Goal: Find specific page/section

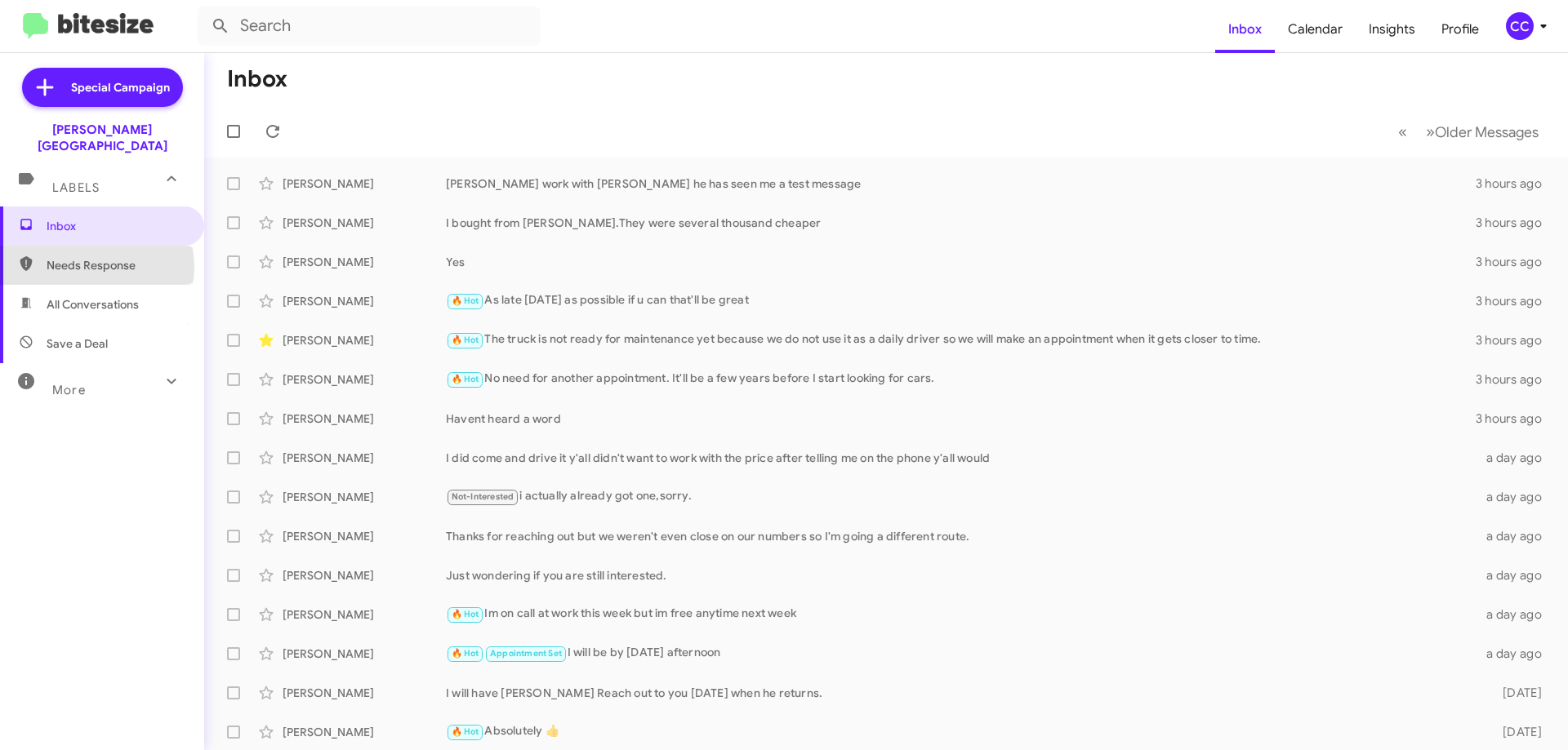
click at [95, 257] on span "Needs Response" at bounding box center [116, 265] width 139 height 16
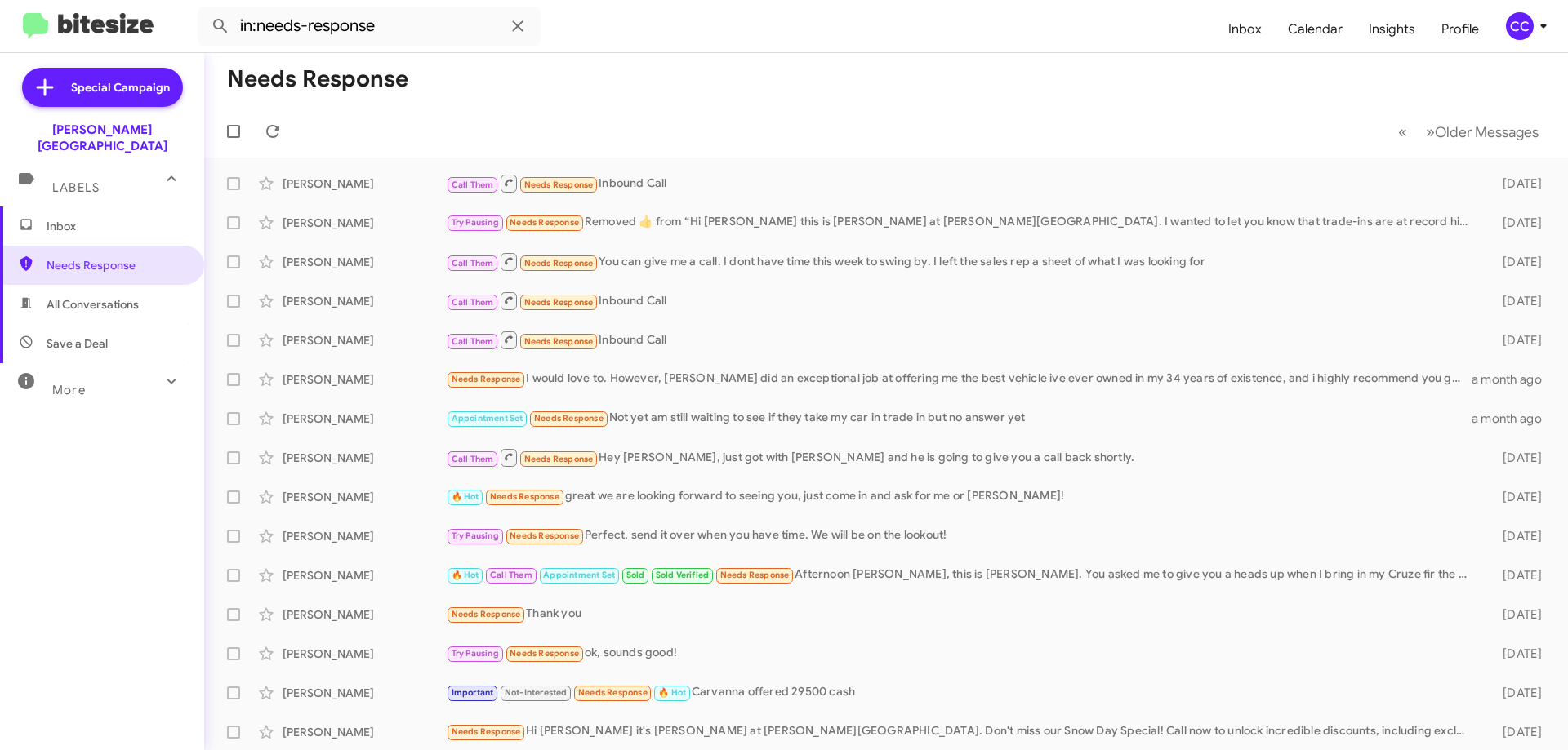
click at [121, 285] on span "All Conversations" at bounding box center [102, 305] width 204 height 39
type input "in:all-conversations"
